Goal: Task Accomplishment & Management: Complete application form

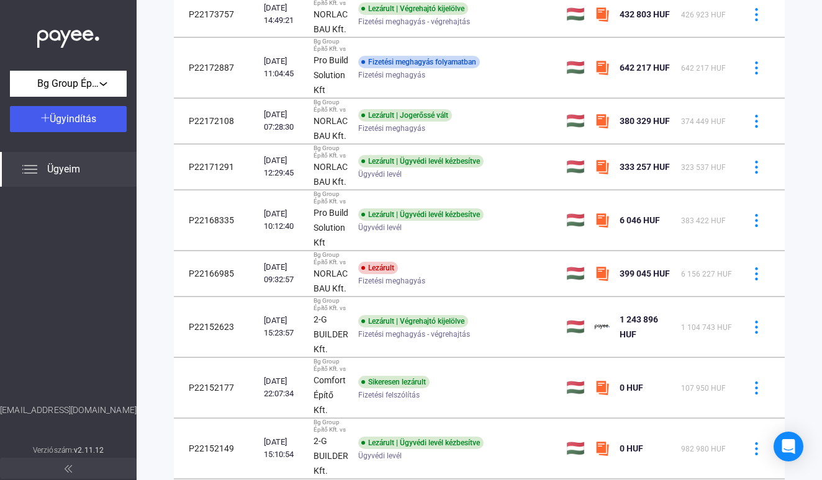
scroll to position [195, 0]
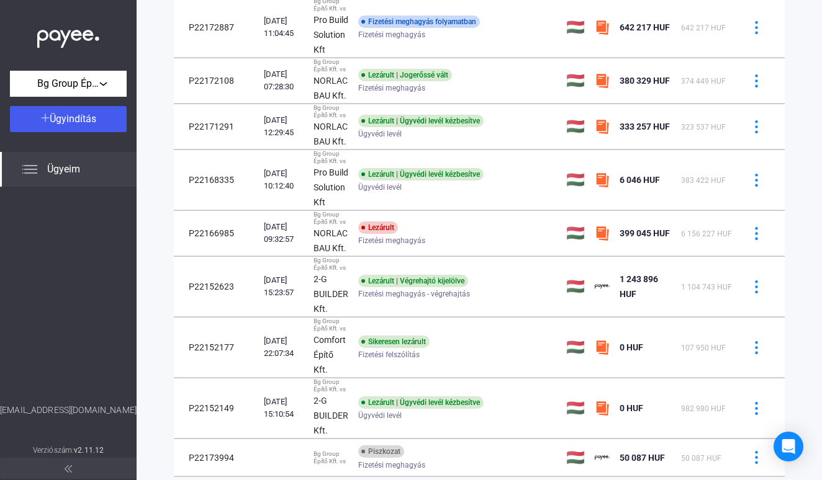
click at [75, 169] on span "Ügyeim" at bounding box center [63, 169] width 33 height 15
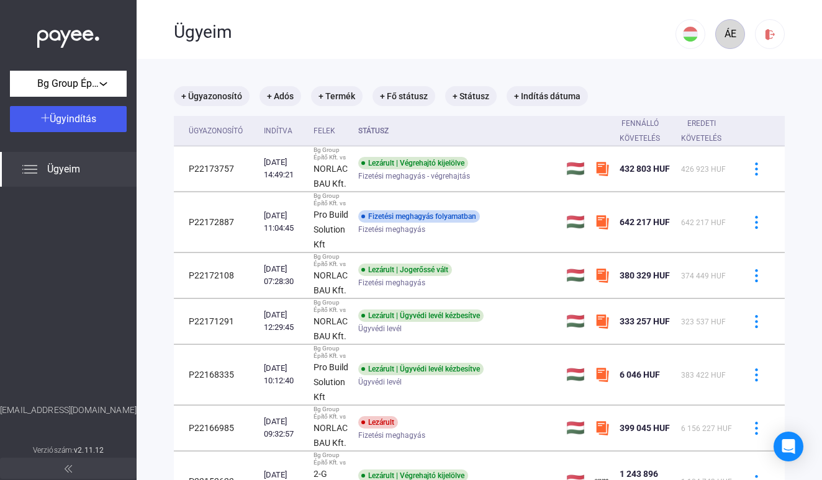
click at [735, 30] on div "ÁE" at bounding box center [729, 34] width 21 height 15
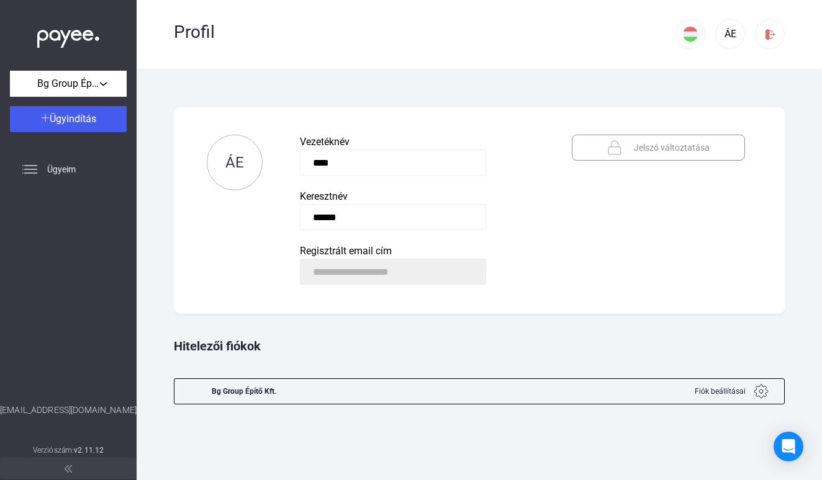
click at [444, 258] on div "Regisztrált email cím" at bounding box center [417, 251] width 235 height 15
click at [720, 395] on span "Fiók beállításai" at bounding box center [719, 391] width 51 height 15
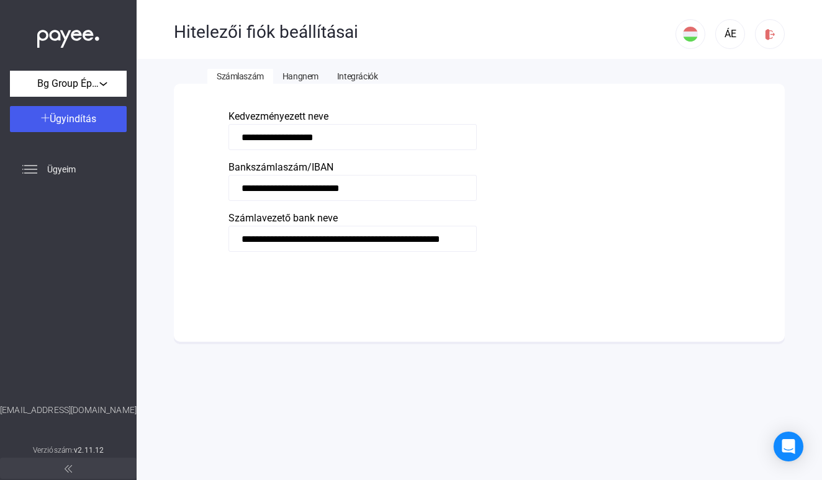
click at [288, 76] on span "Hangnem" at bounding box center [300, 76] width 36 height 10
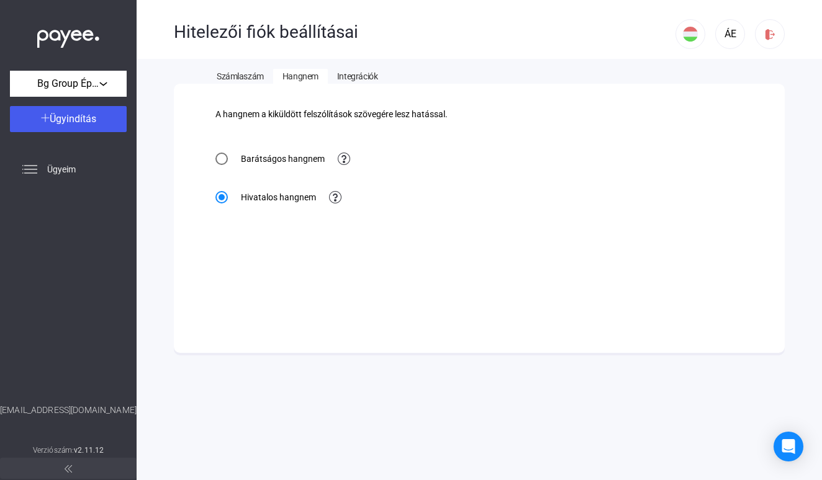
click at [361, 73] on span "Integrációk" at bounding box center [357, 76] width 40 height 10
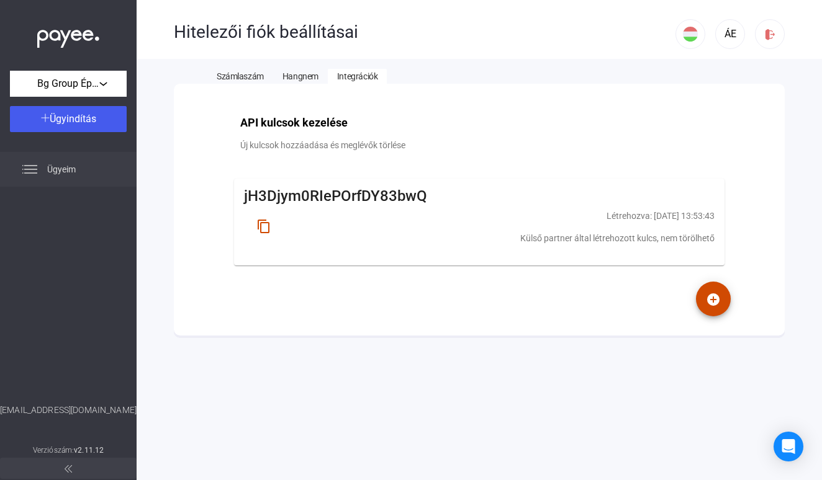
click at [65, 167] on span "Ügyeim" at bounding box center [61, 169] width 29 height 15
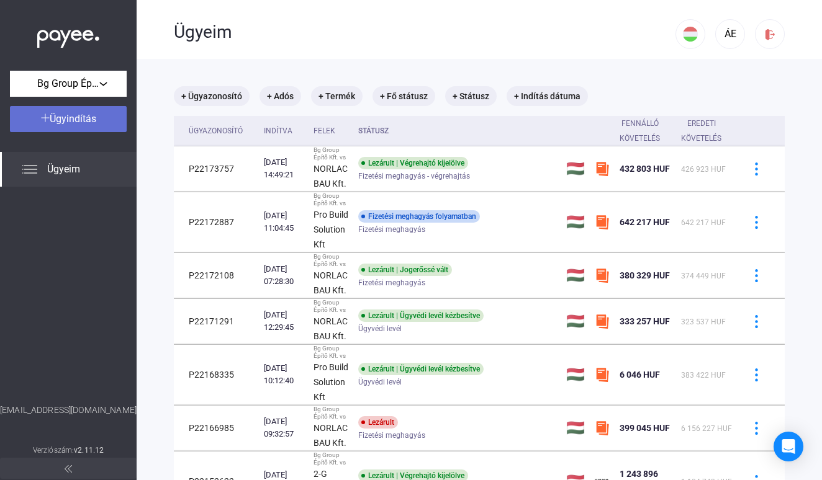
click at [86, 114] on span "Ügyindítás" at bounding box center [73, 119] width 47 height 12
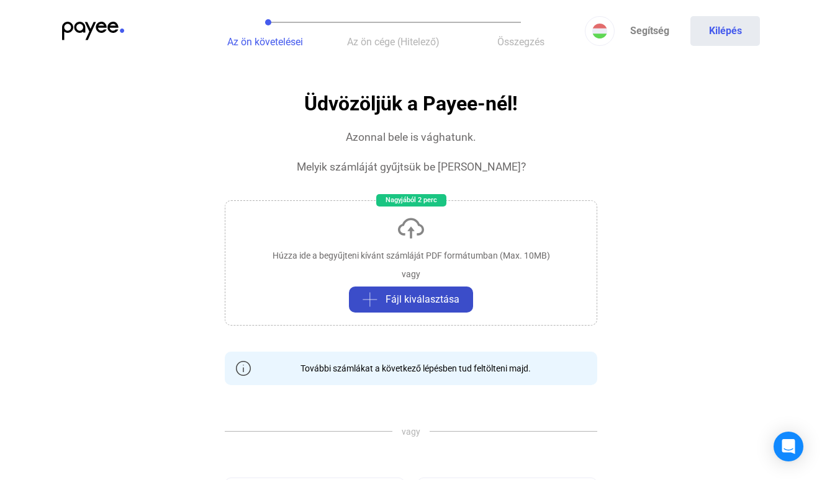
click at [413, 299] on span "Fájl kiválasztása" at bounding box center [422, 299] width 74 height 15
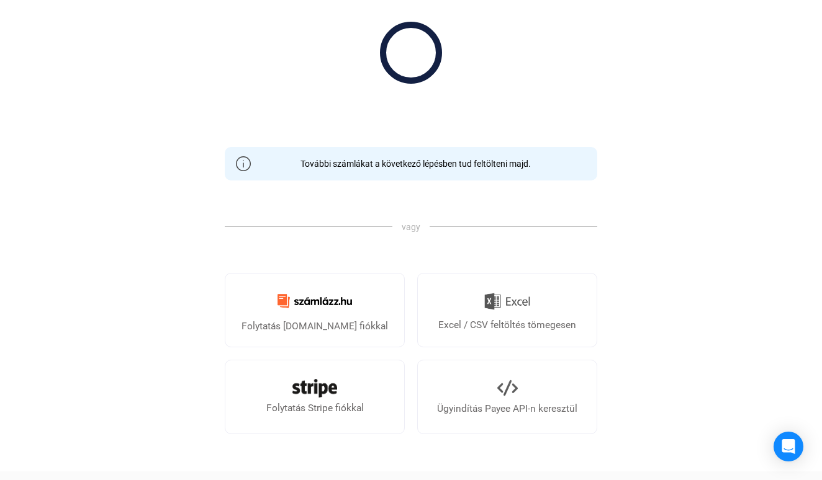
scroll to position [205, 0]
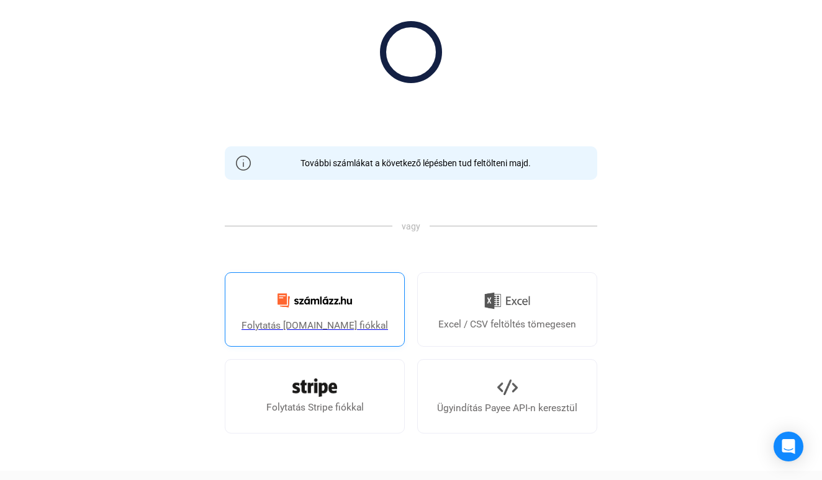
click at [320, 305] on img at bounding box center [314, 300] width 89 height 29
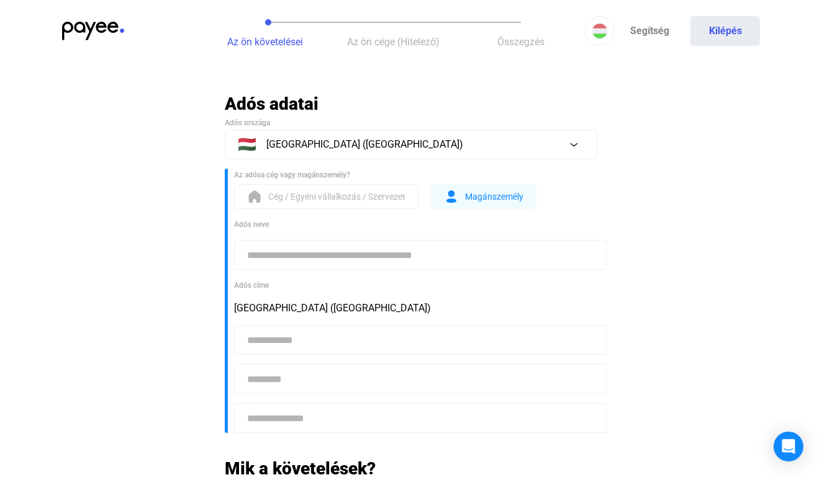
scroll to position [0, 0]
